Goal: Task Accomplishment & Management: Manage account settings

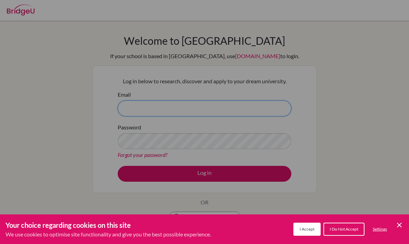
type input "[EMAIL_ADDRESS][DOMAIN_NAME]"
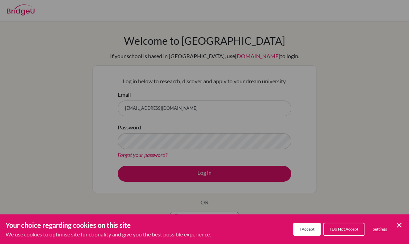
click at [198, 174] on div "Cookie Preferences" at bounding box center [204, 122] width 409 height 244
click at [299, 232] on span "I Accept" at bounding box center [306, 229] width 15 height 5
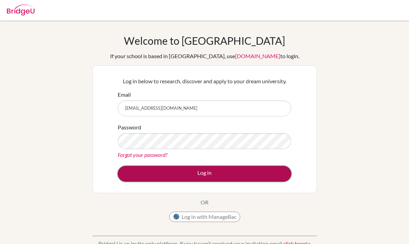
click at [239, 177] on button "Log in" at bounding box center [204, 174] width 173 height 16
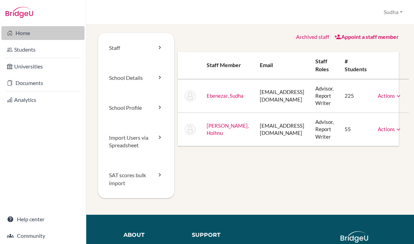
click at [24, 34] on link "Home" at bounding box center [42, 33] width 83 height 14
